Goal: Information Seeking & Learning: Learn about a topic

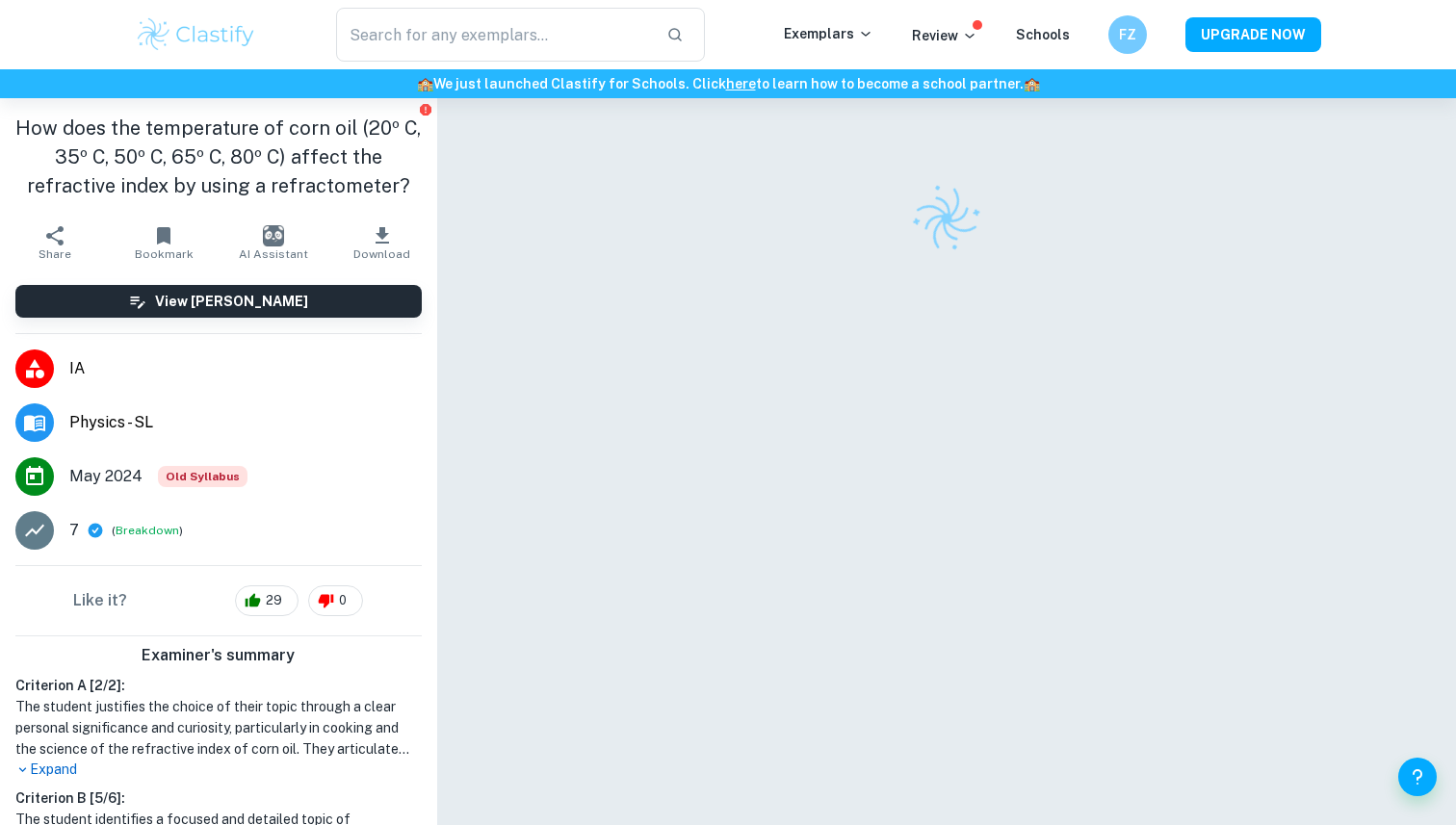
click at [112, 431] on span "Physics - SL" at bounding box center [245, 423] width 353 height 23
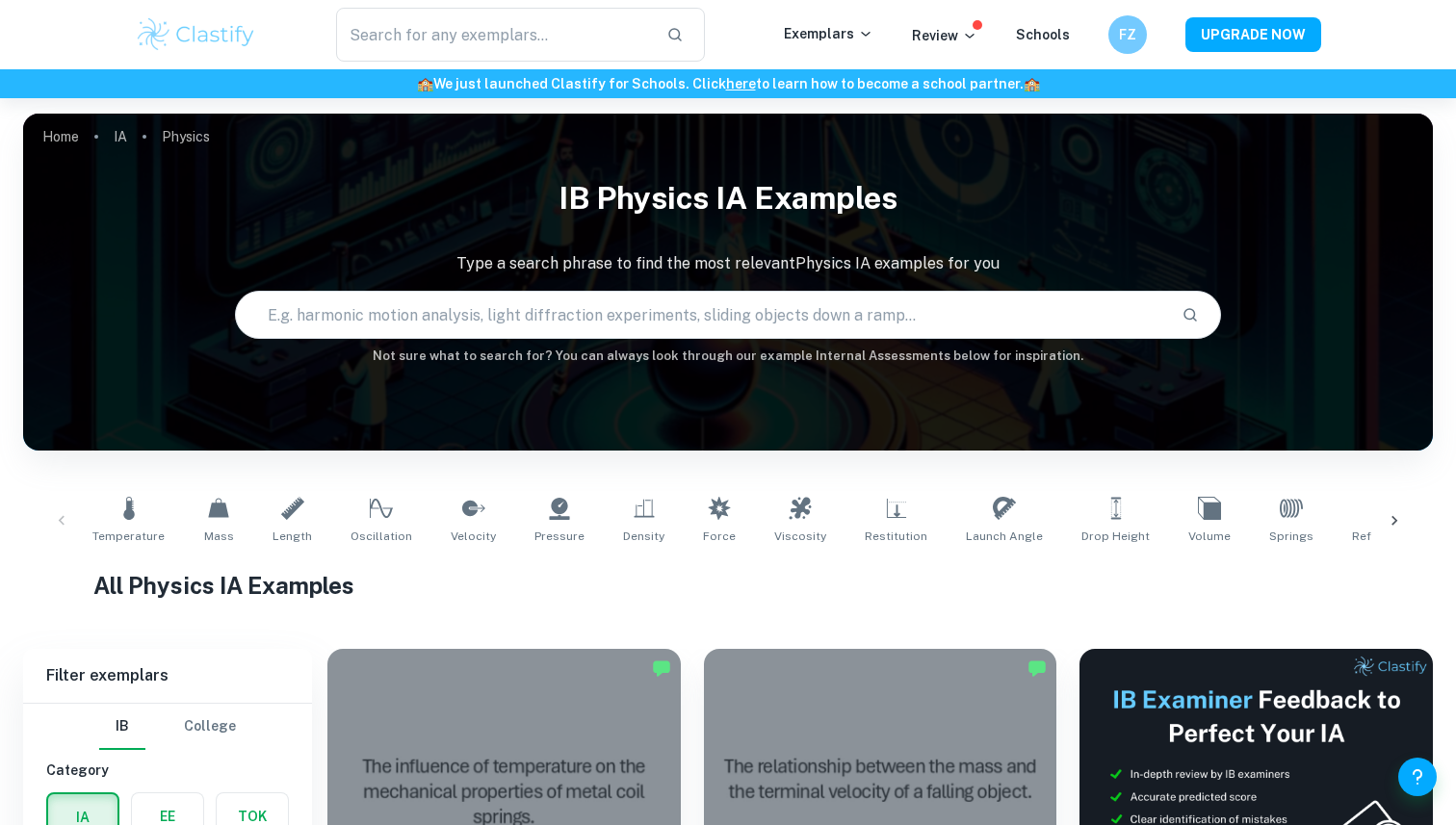
click at [497, 327] on input "text" at bounding box center [701, 315] width 931 height 54
type input "physics sl Viscosity"
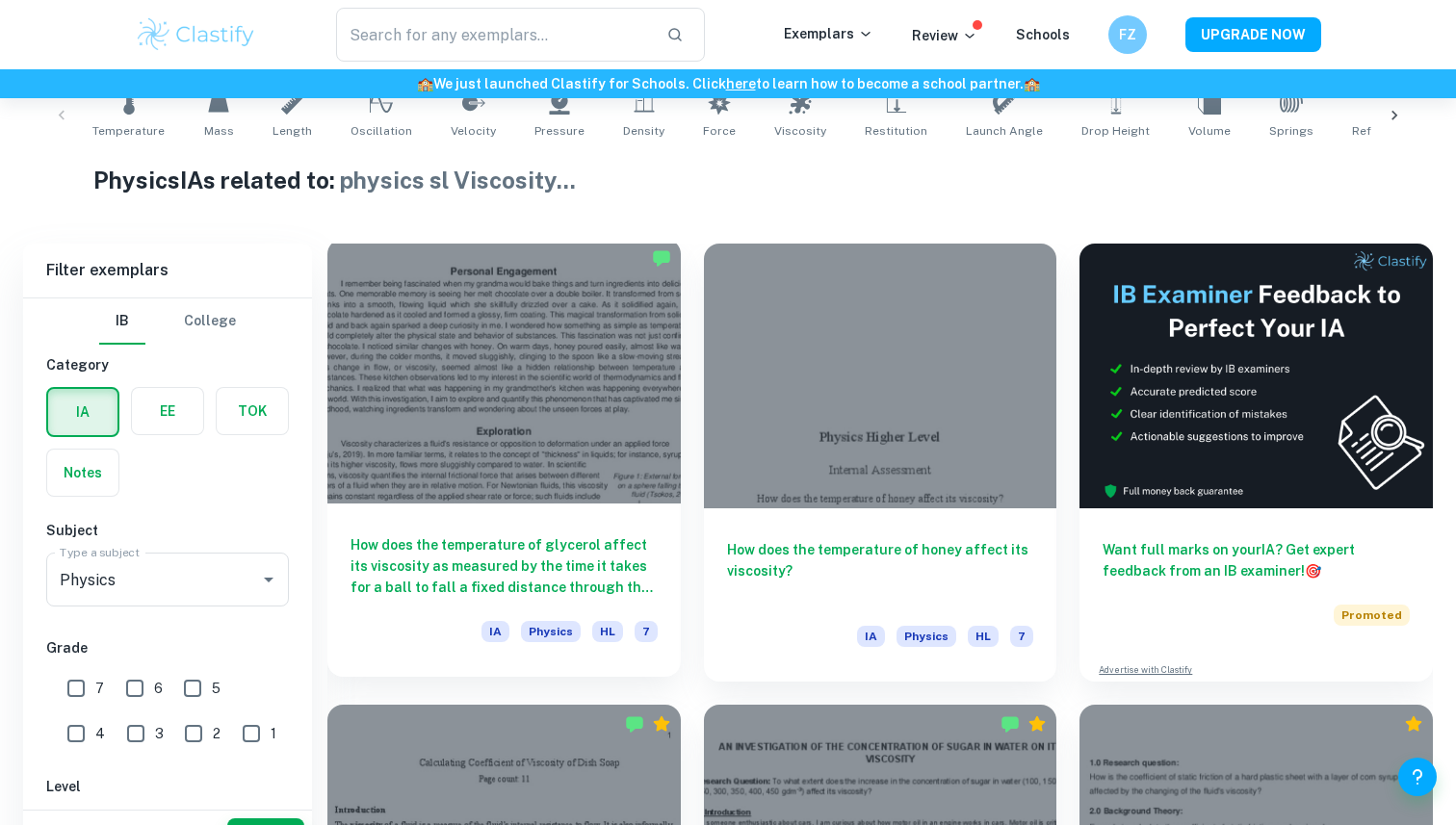
scroll to position [506, 0]
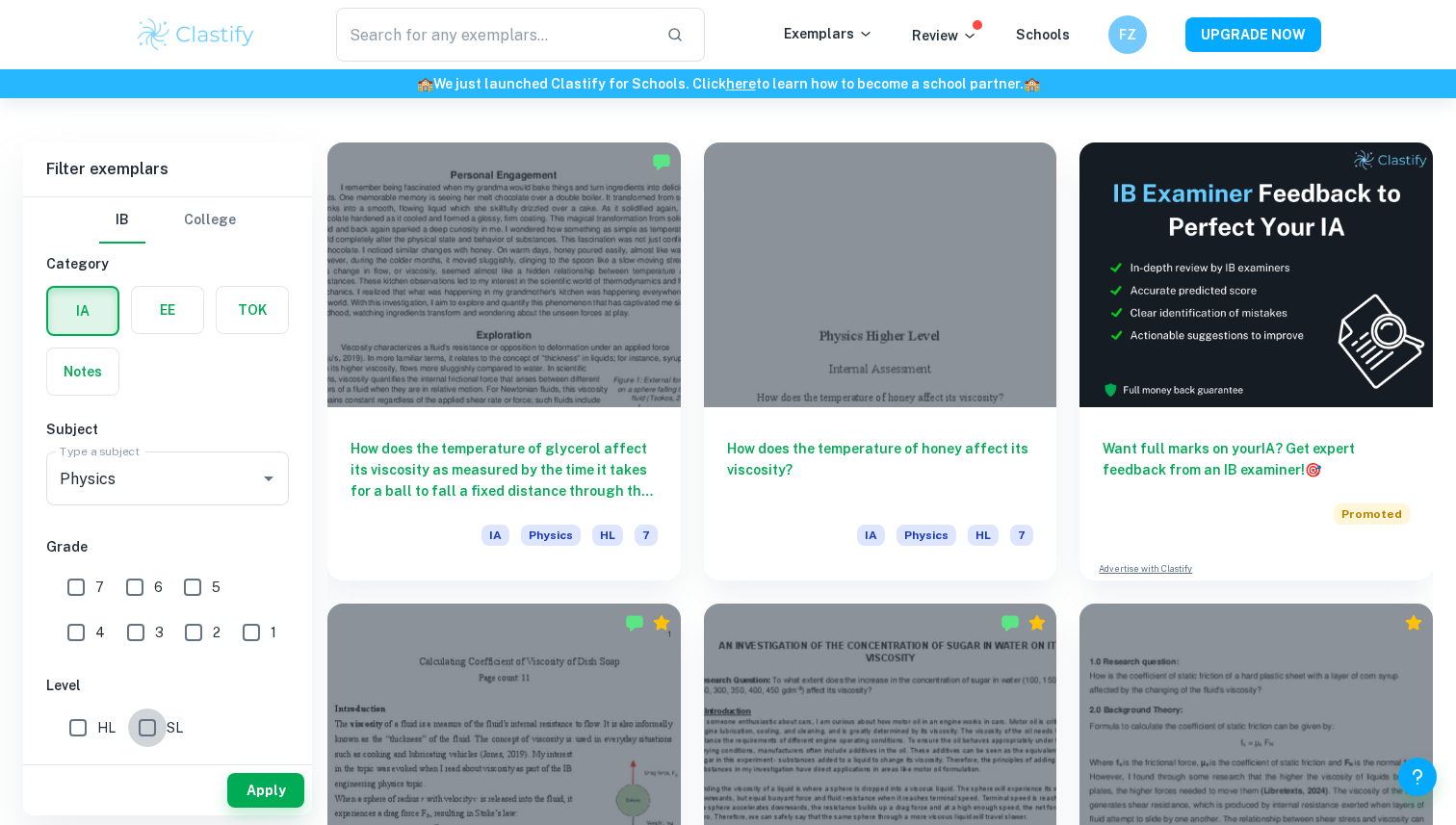
click at [163, 737] on input "SL" at bounding box center [148, 728] width 39 height 39
checkbox input "true"
click at [88, 596] on input "7" at bounding box center [76, 587] width 39 height 39
checkbox input "true"
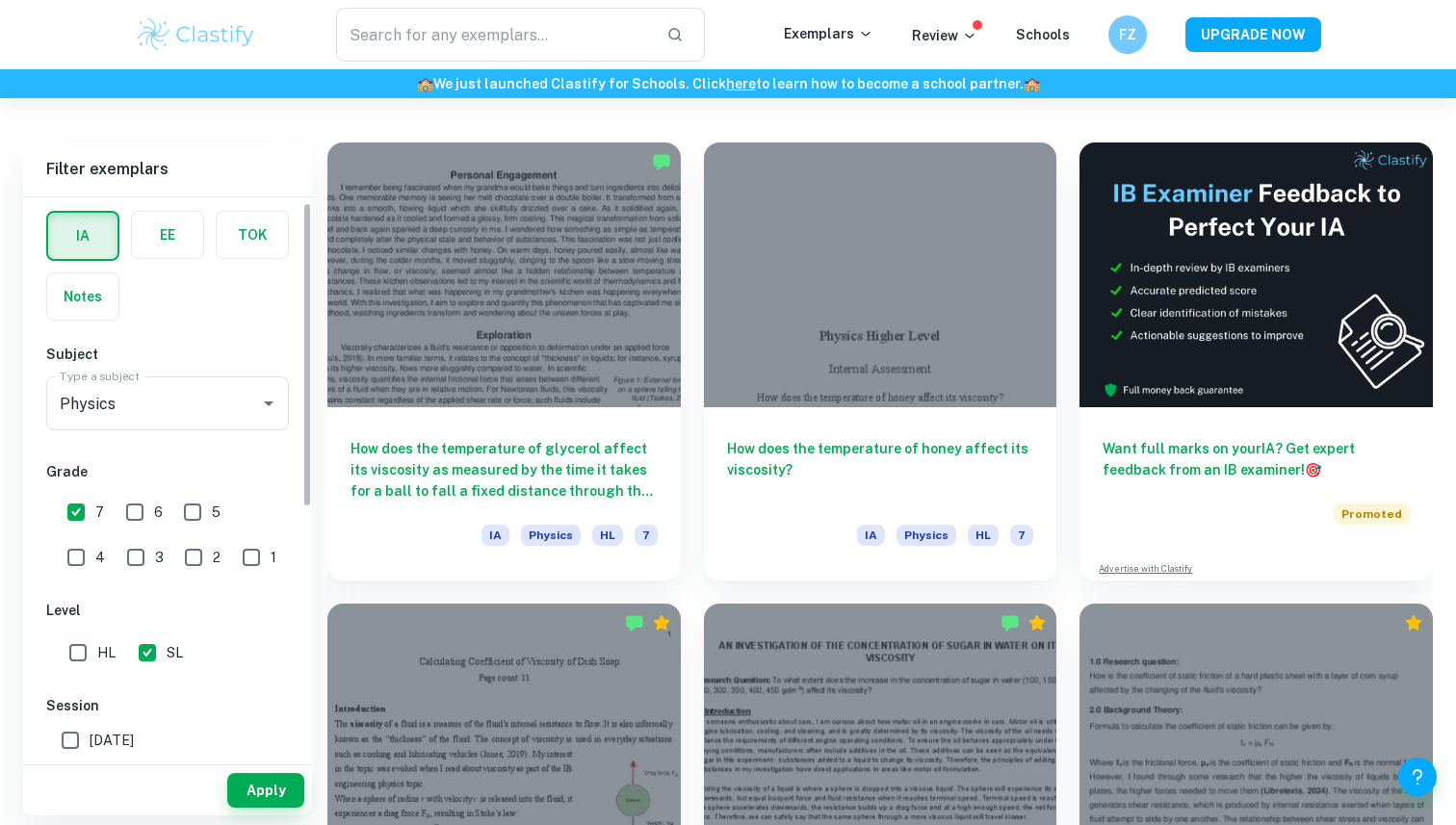
scroll to position [215, 0]
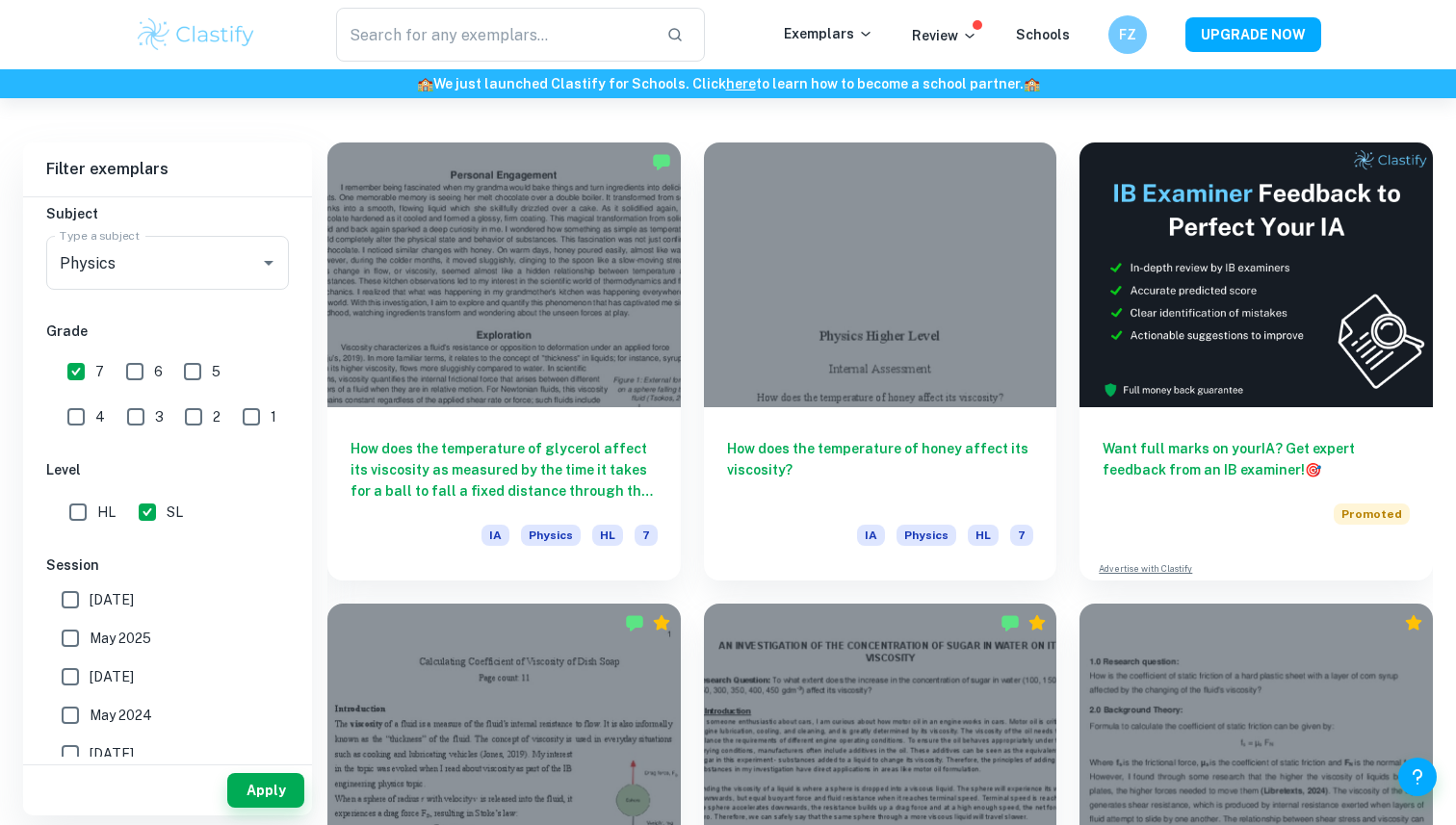
click at [258, 808] on div "Apply" at bounding box center [167, 790] width 289 height 50
click at [258, 792] on button "Apply" at bounding box center [266, 790] width 77 height 35
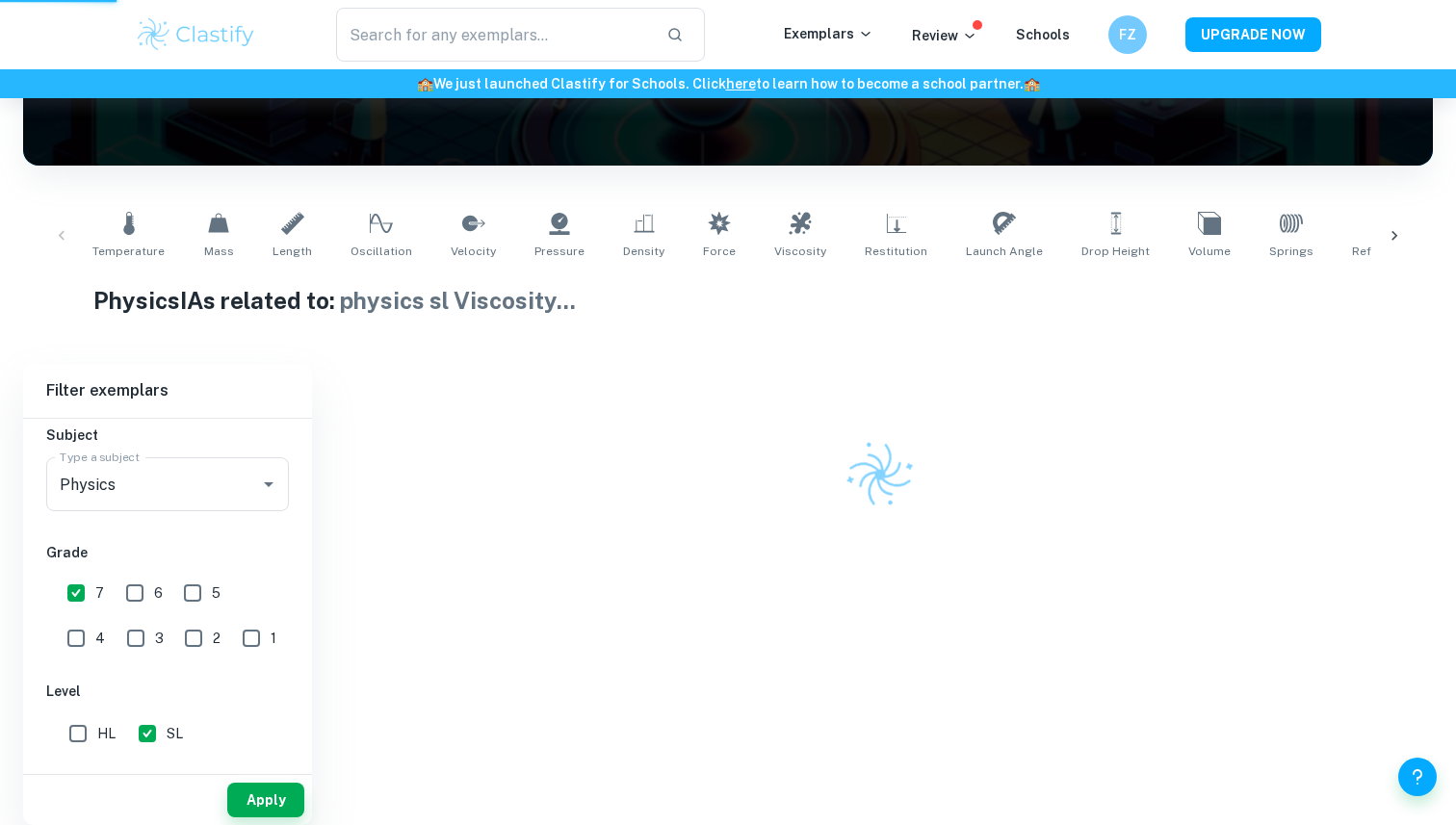
scroll to position [227, 0]
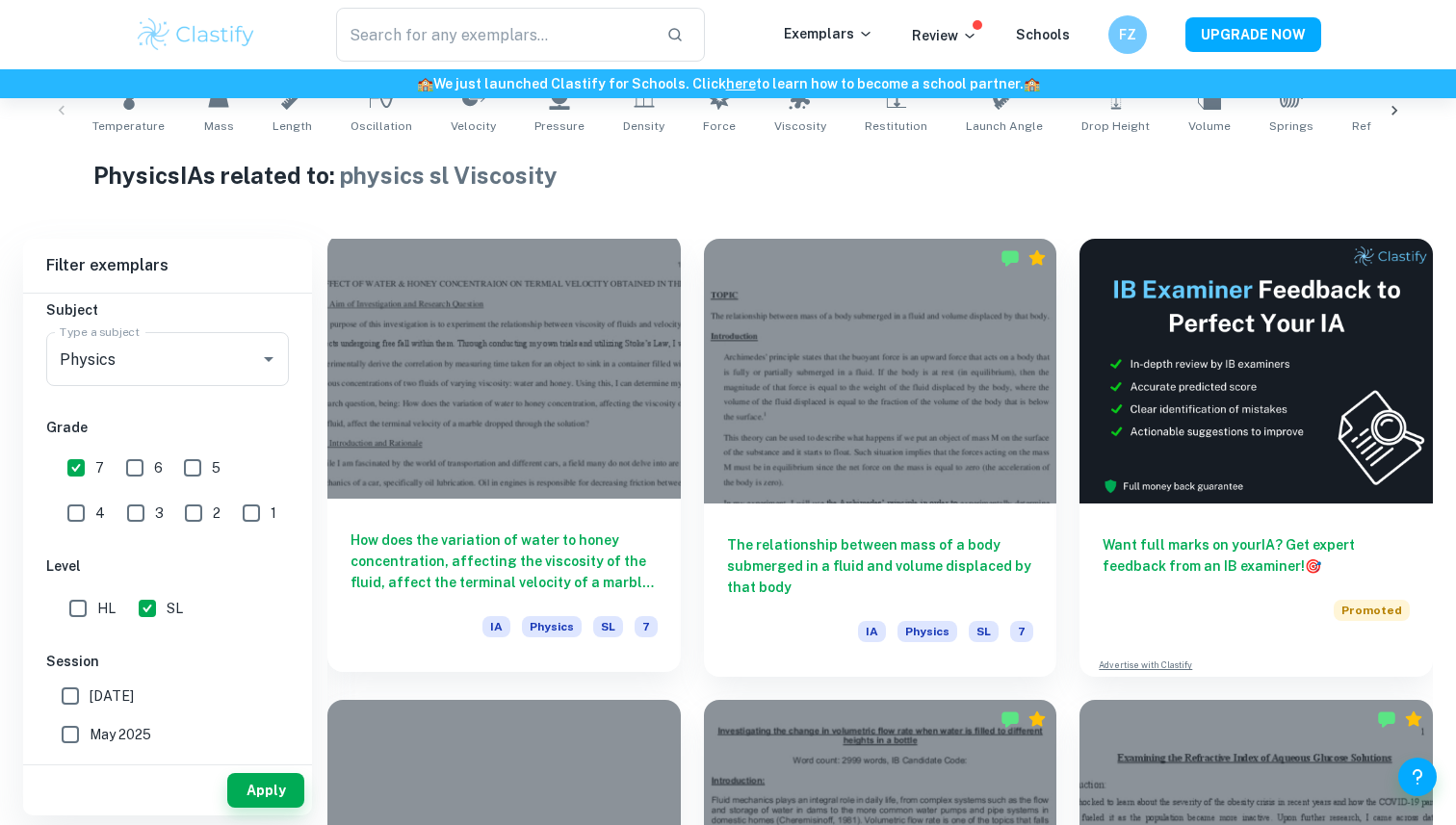
scroll to position [128, 0]
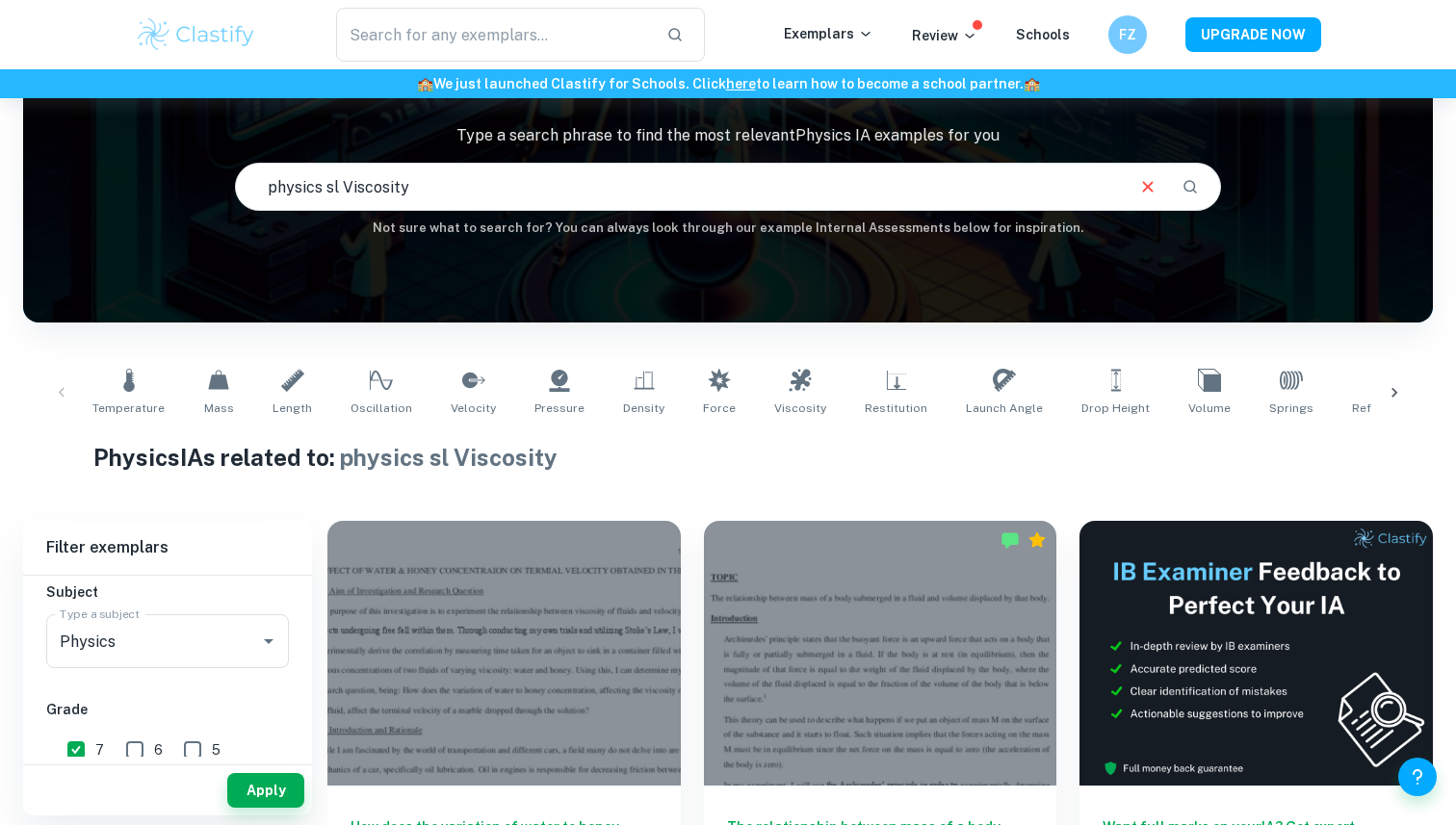
drag, startPoint x: 344, startPoint y: 184, endPoint x: 162, endPoint y: 184, distance: 182.0
click at [162, 184] on div "IB Physics IA examples Type a search phrase to find the most relevant Physics I…" at bounding box center [728, 138] width 1410 height 198
type input "Viscosity"
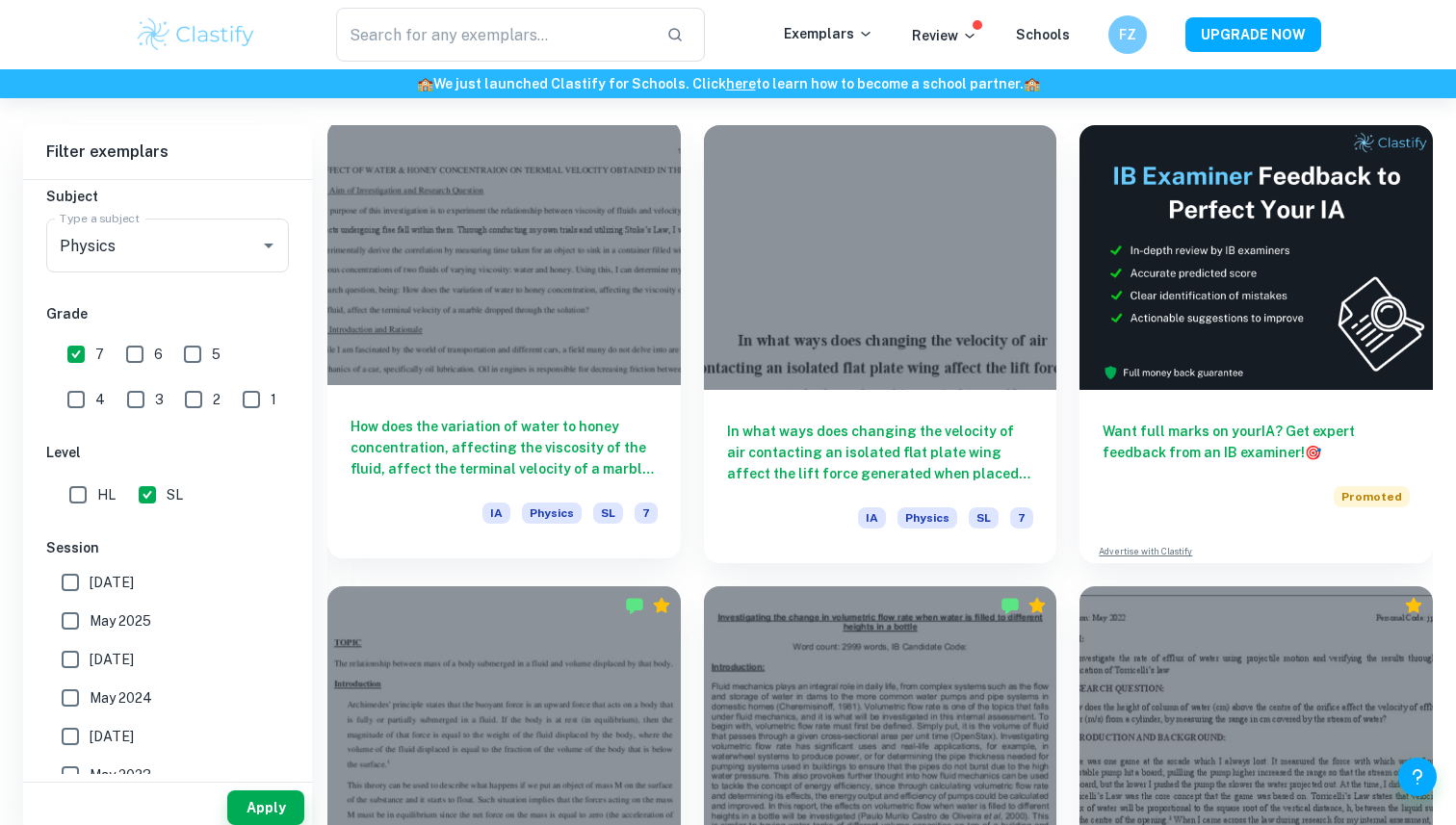
scroll to position [510, 0]
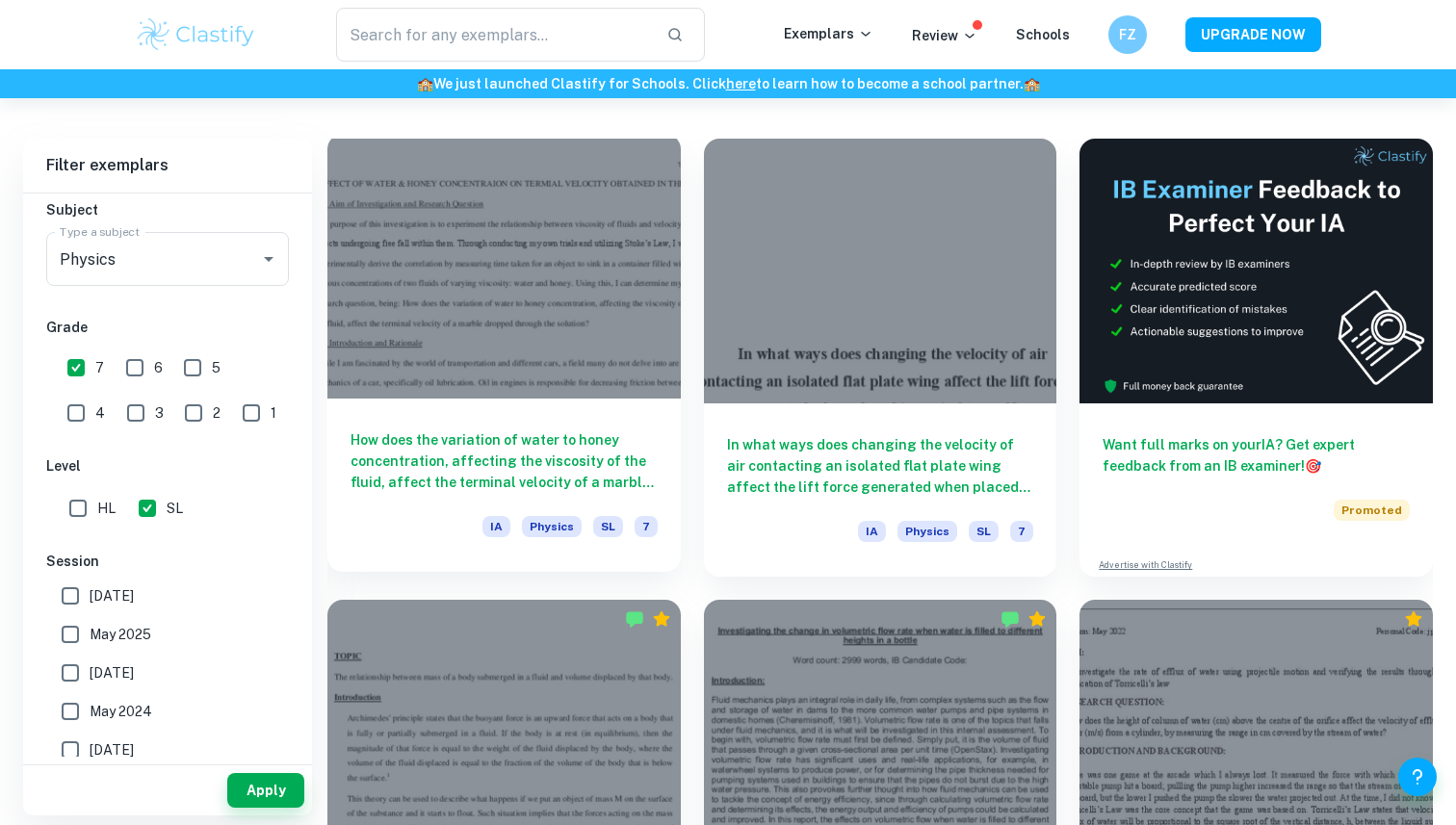
click at [493, 299] on div at bounding box center [504, 267] width 354 height 265
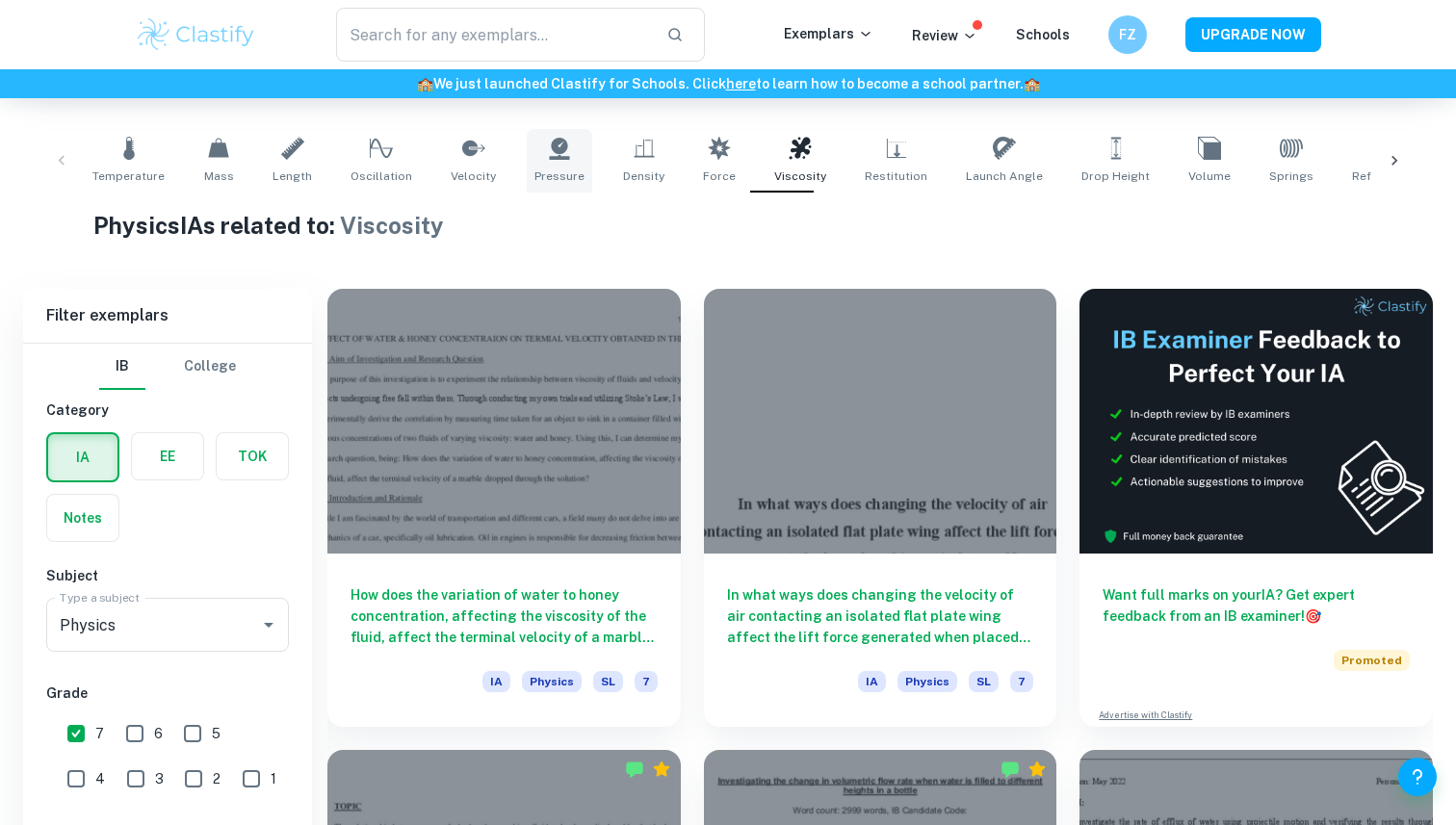
scroll to position [424, 0]
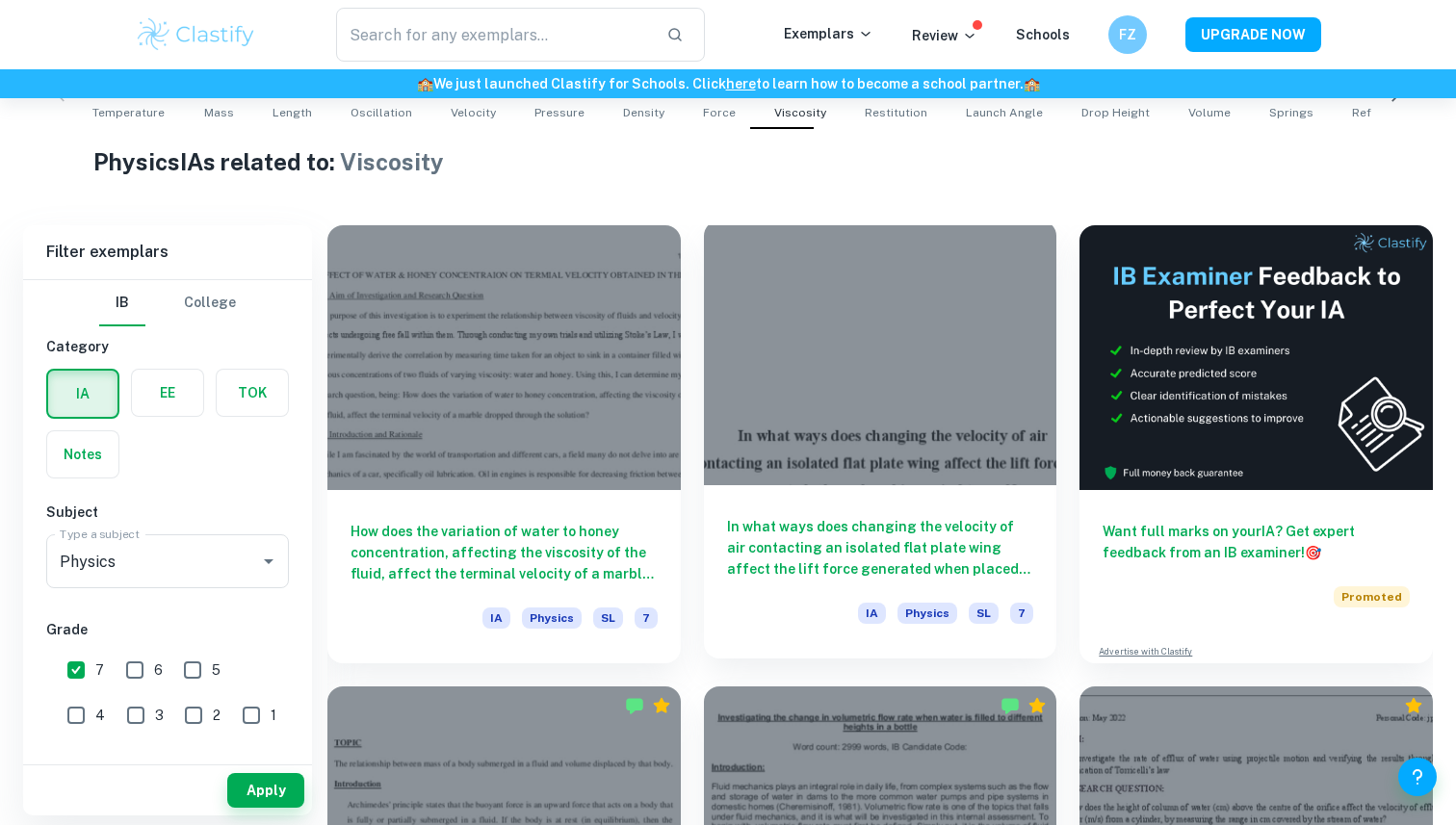
click at [852, 380] on div at bounding box center [881, 353] width 354 height 265
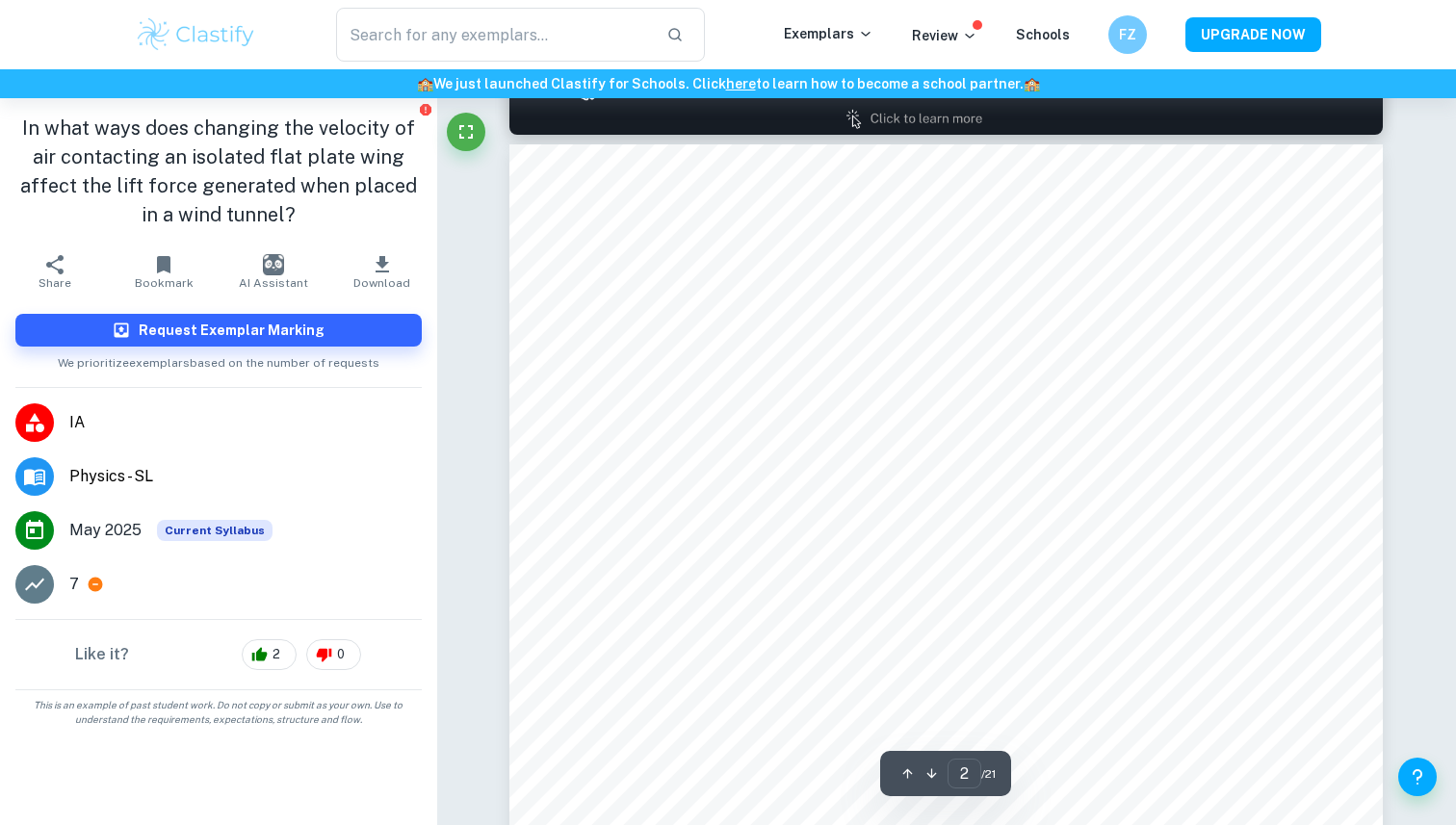
scroll to position [976, 0]
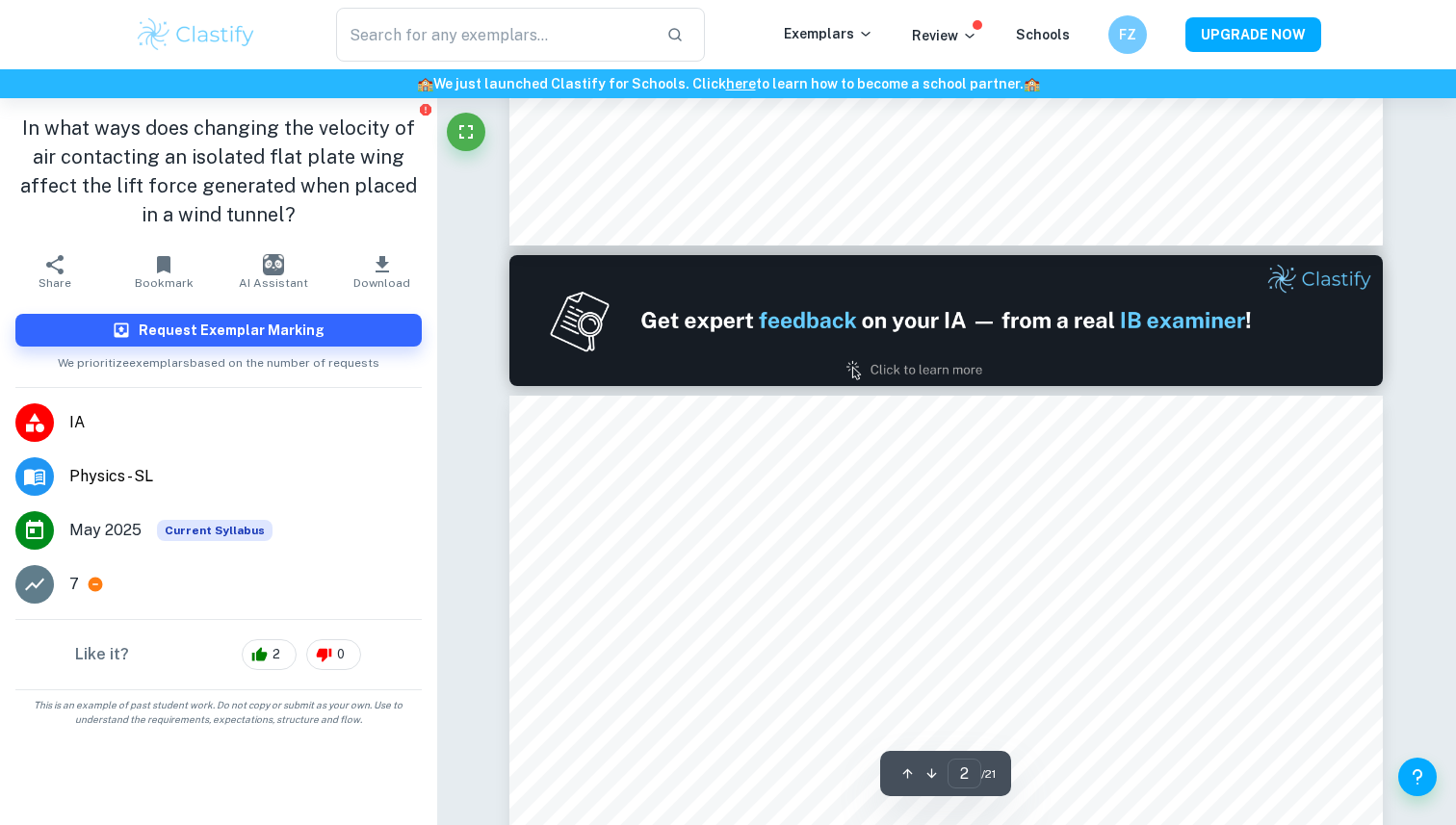
type input "1"
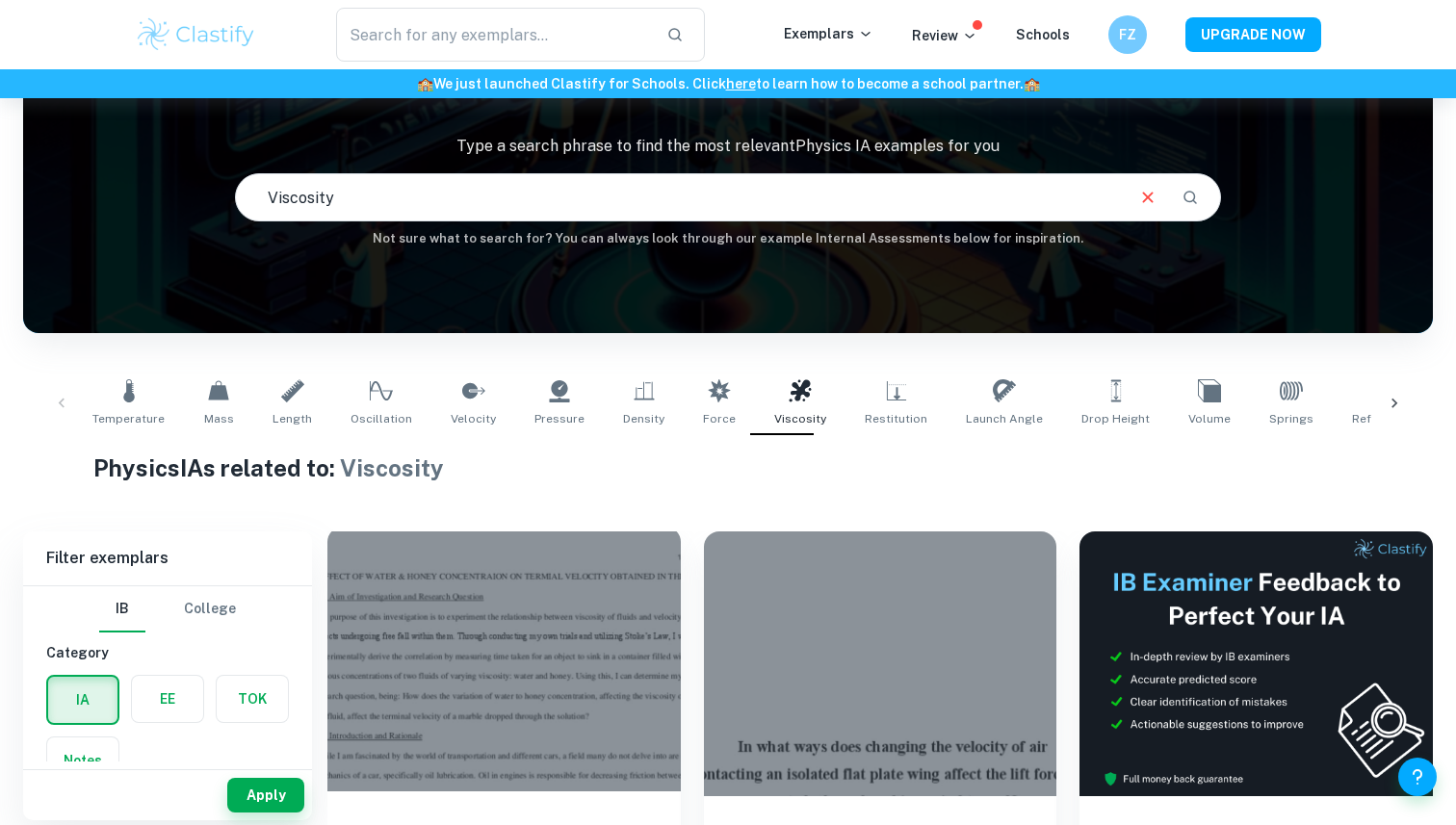
scroll to position [120, 0]
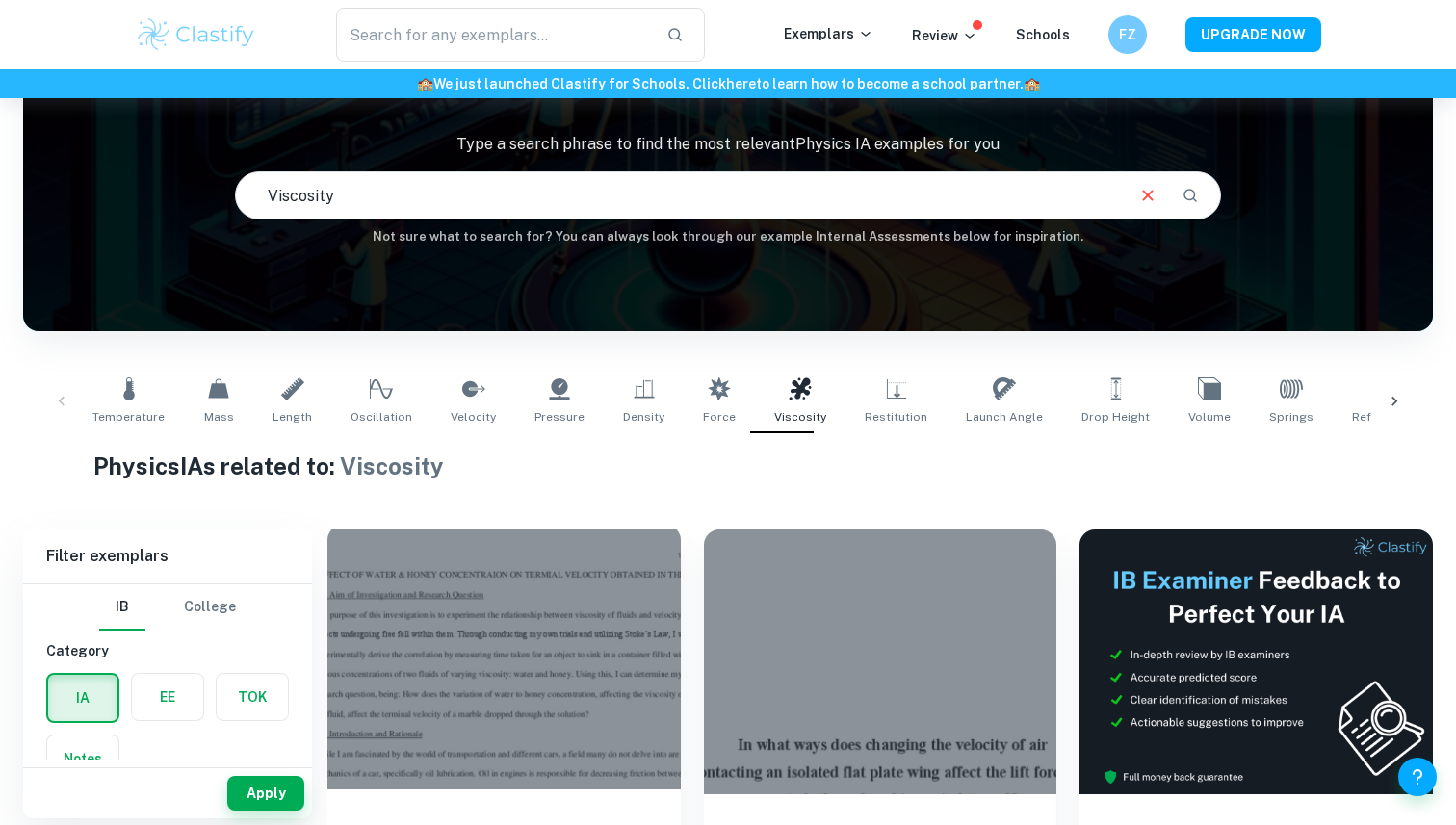
click at [528, 653] on div at bounding box center [504, 657] width 354 height 265
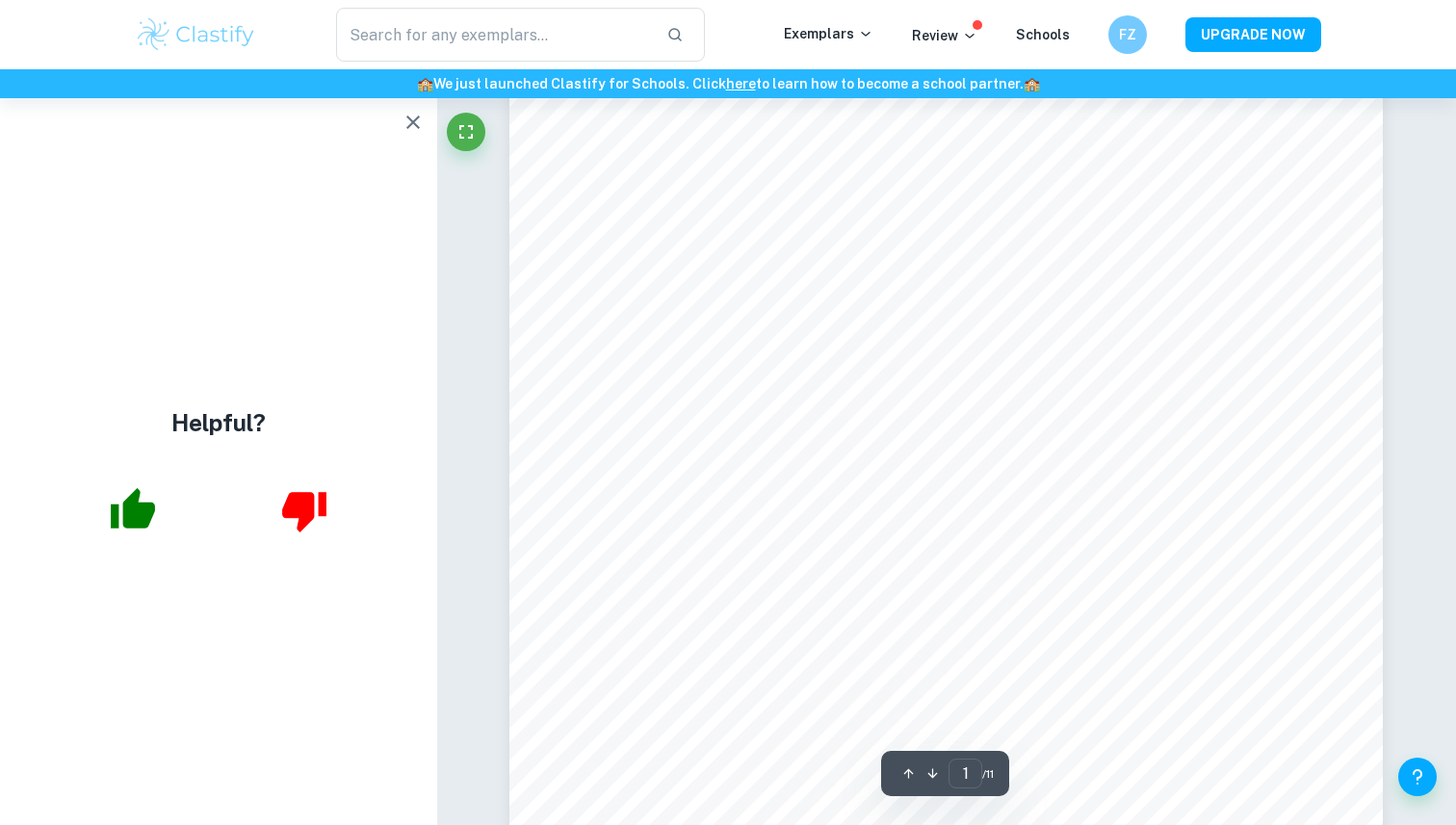
scroll to position [177, 0]
